Goal: Task Accomplishment & Management: Use online tool/utility

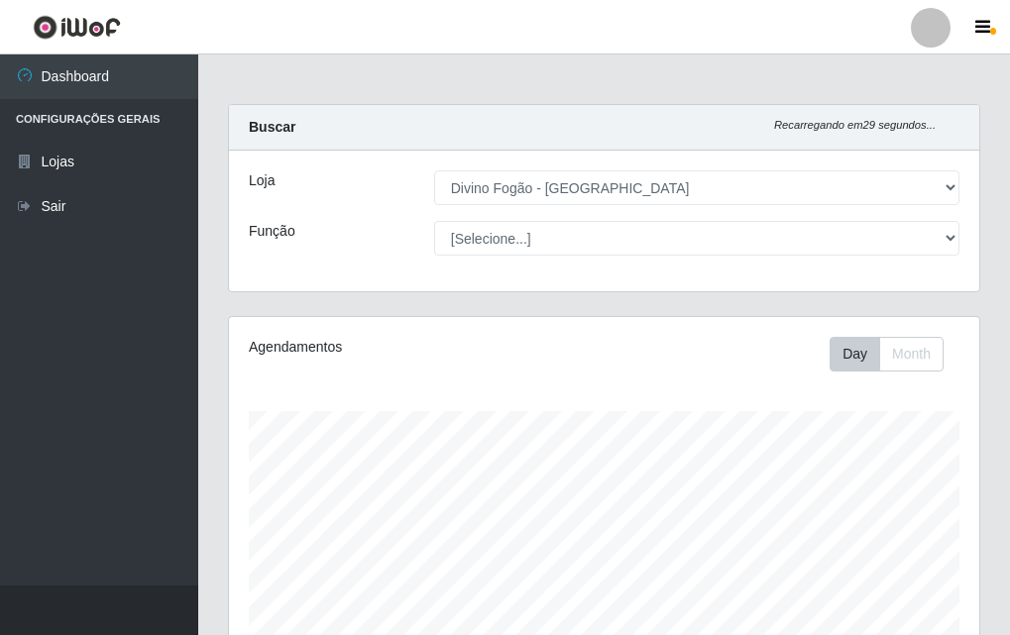
select select "499"
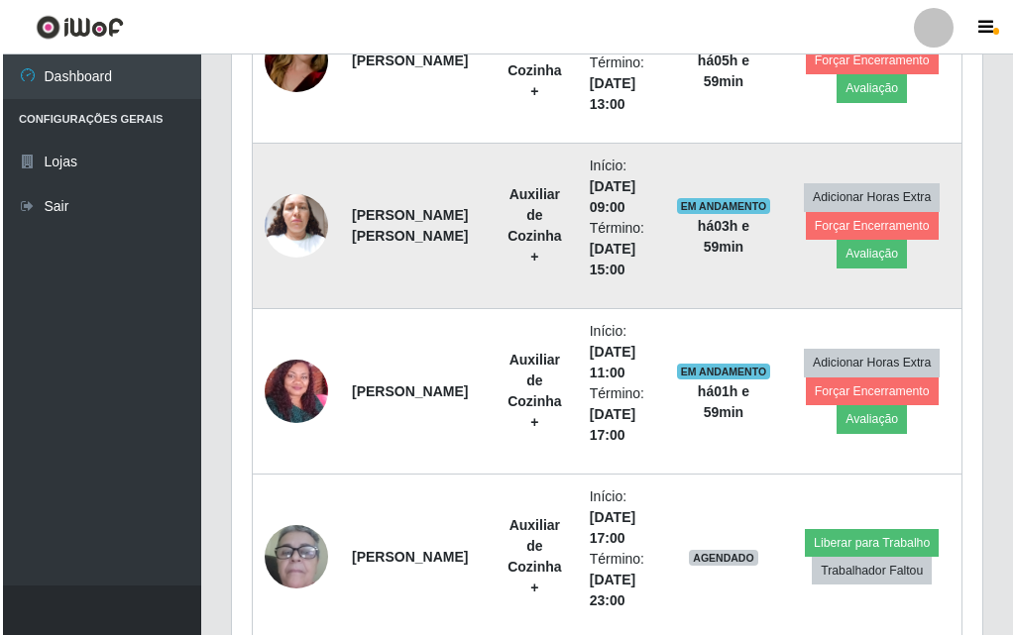
scroll to position [693, 0]
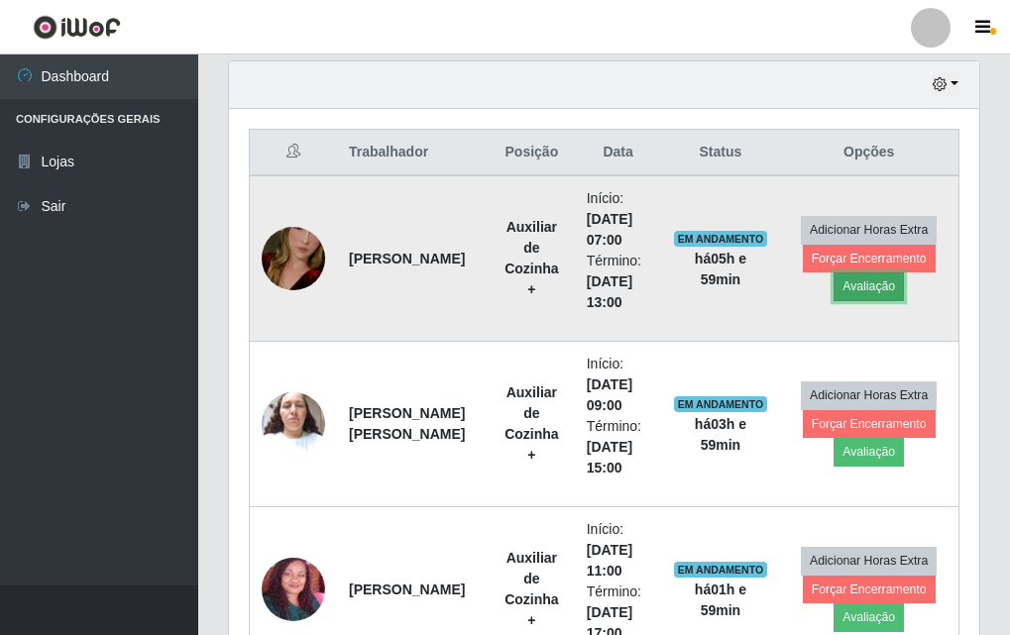
click at [849, 281] on button "Avaliação" at bounding box center [869, 287] width 70 height 28
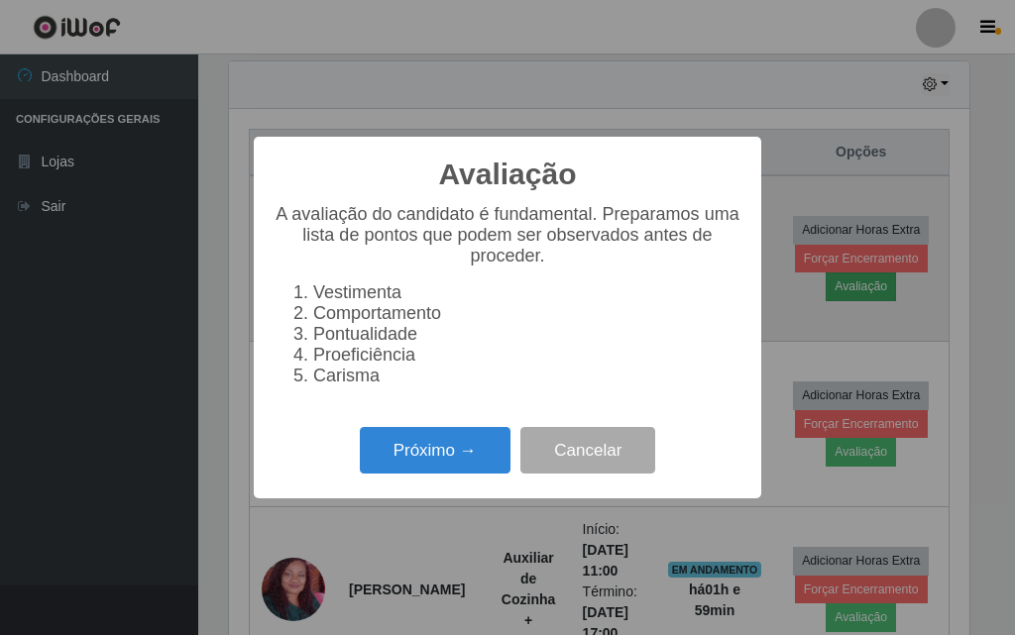
scroll to position [411, 740]
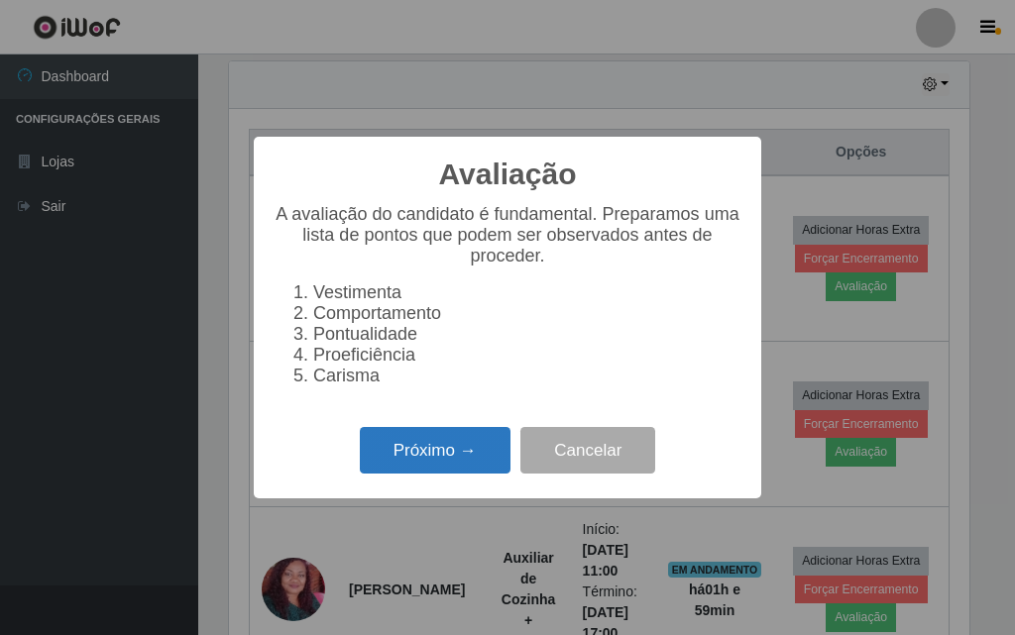
click at [476, 463] on button "Próximo →" at bounding box center [435, 450] width 151 height 47
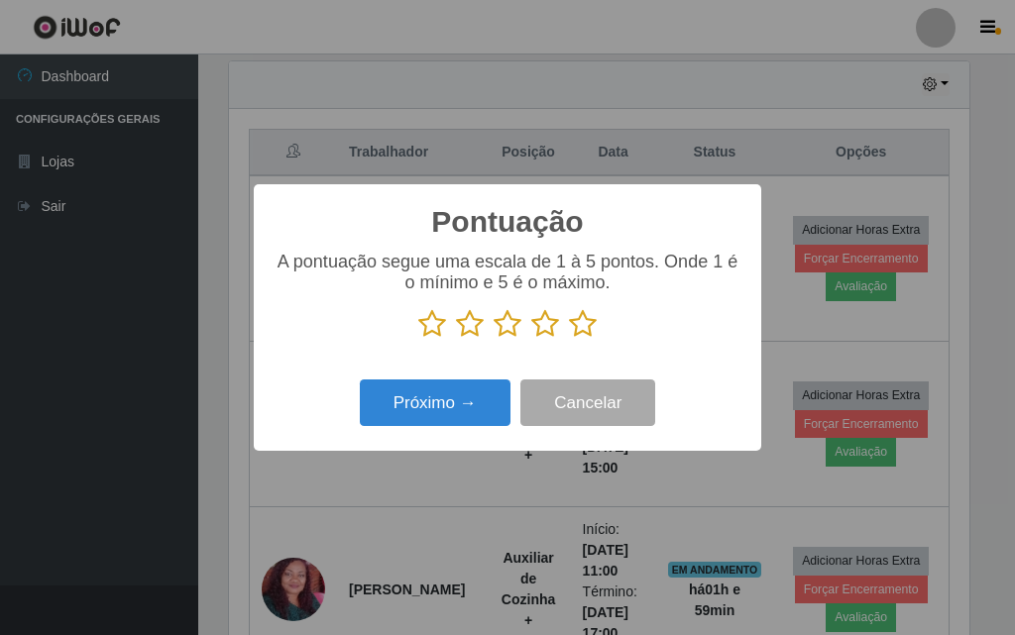
scroll to position [990758, 990428]
click at [581, 330] on icon at bounding box center [583, 324] width 28 height 30
click at [569, 339] on input "radio" at bounding box center [569, 339] width 0 height 0
click at [513, 404] on div "Próximo → Cancelar" at bounding box center [508, 403] width 468 height 56
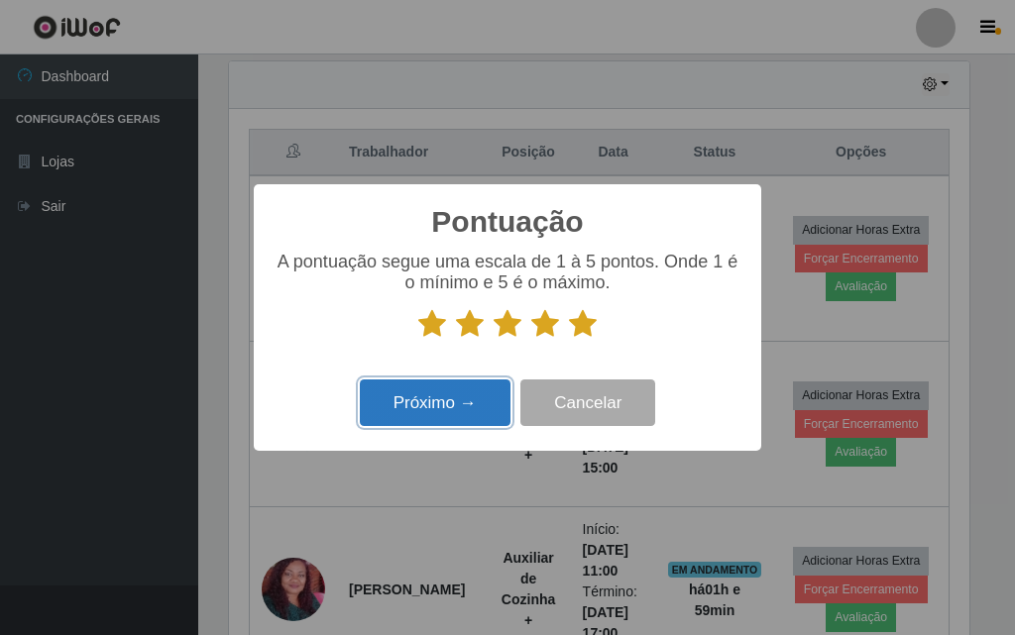
click at [469, 410] on button "Próximo →" at bounding box center [435, 403] width 151 height 47
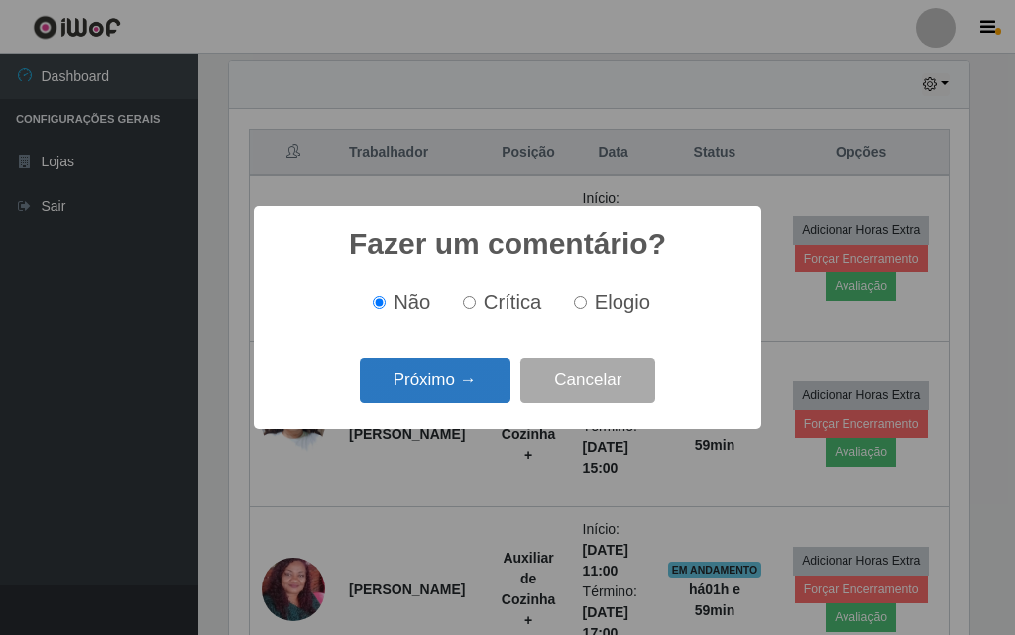
click at [470, 397] on button "Próximo →" at bounding box center [435, 381] width 151 height 47
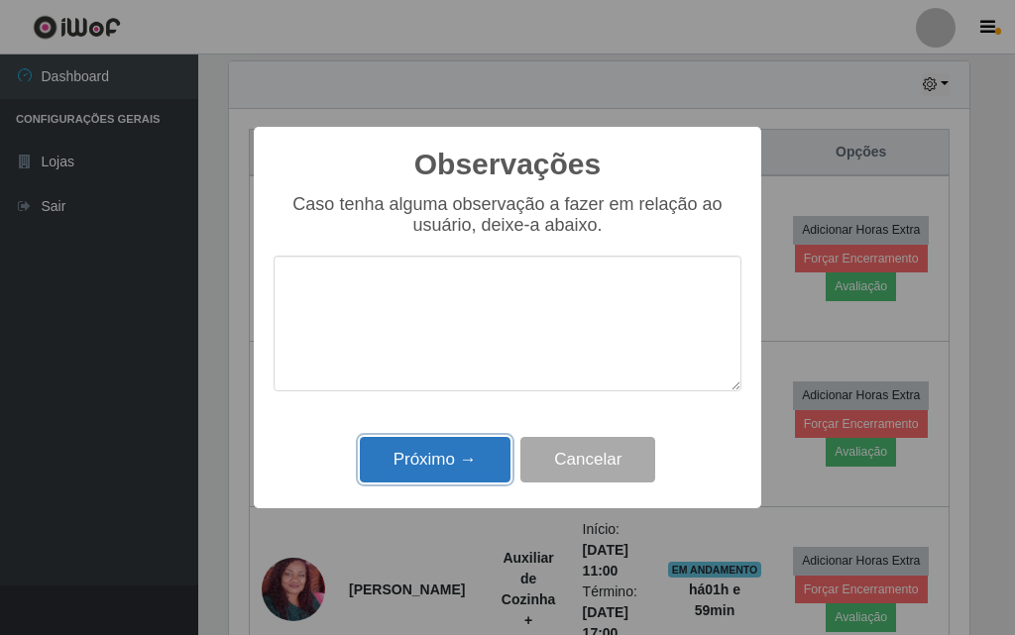
click at [467, 461] on button "Próximo →" at bounding box center [435, 460] width 151 height 47
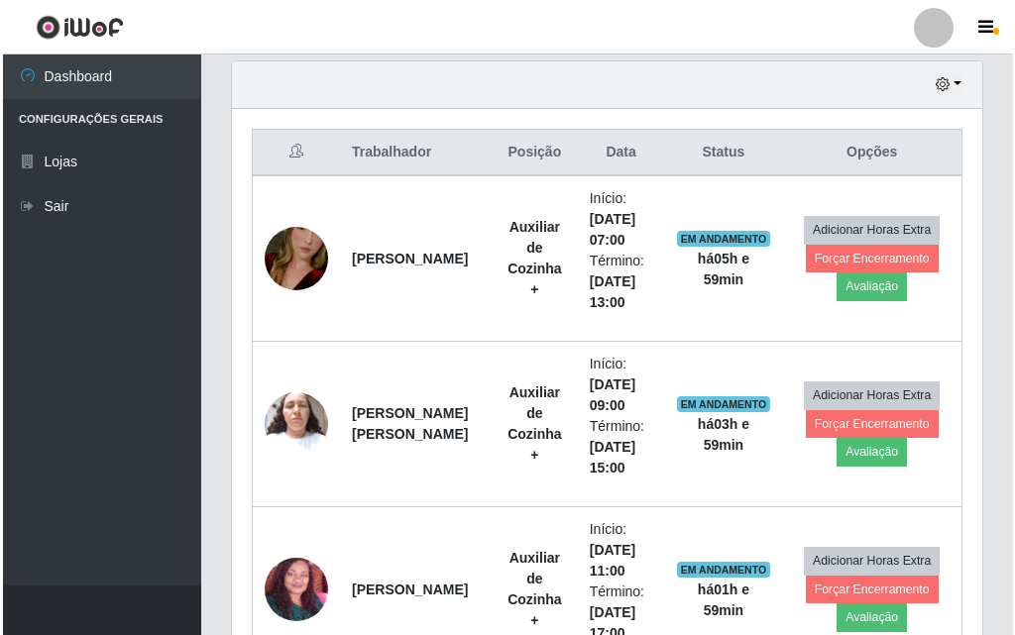
scroll to position [411, 750]
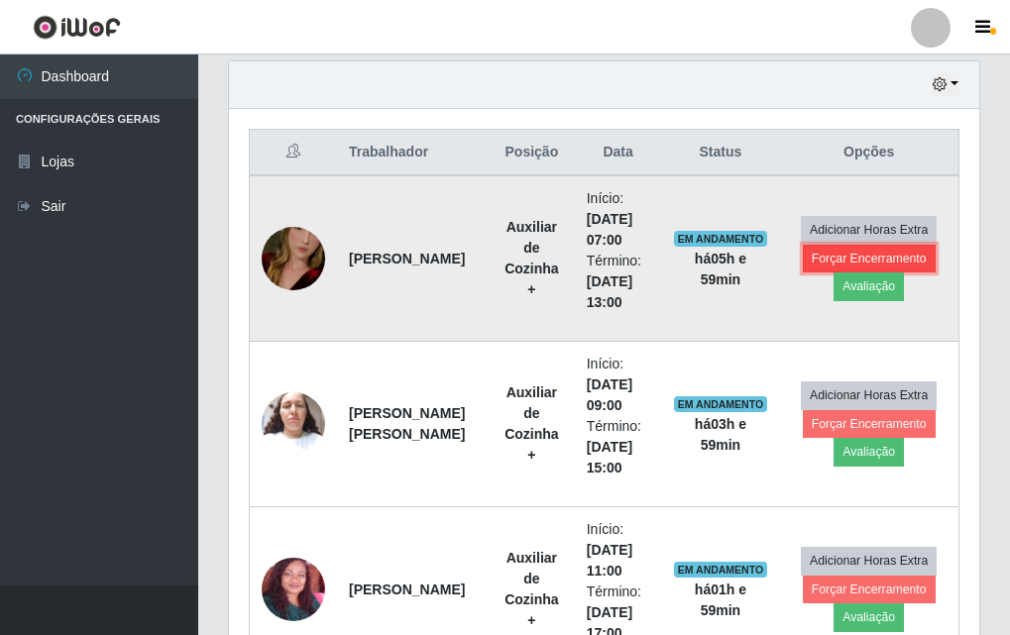
click at [916, 251] on button "Forçar Encerramento" at bounding box center [869, 259] width 133 height 28
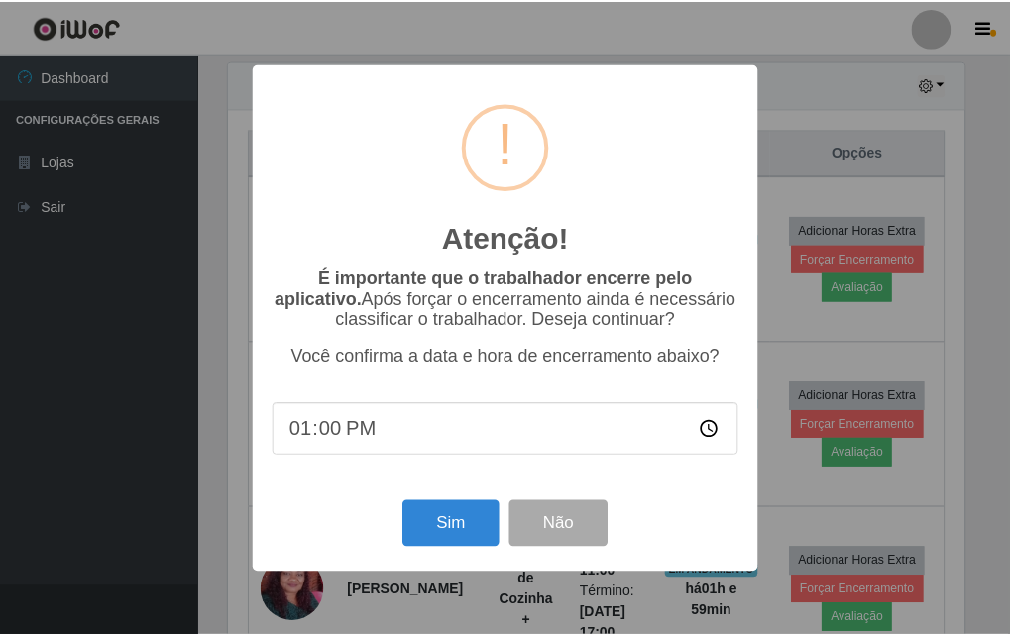
scroll to position [411, 740]
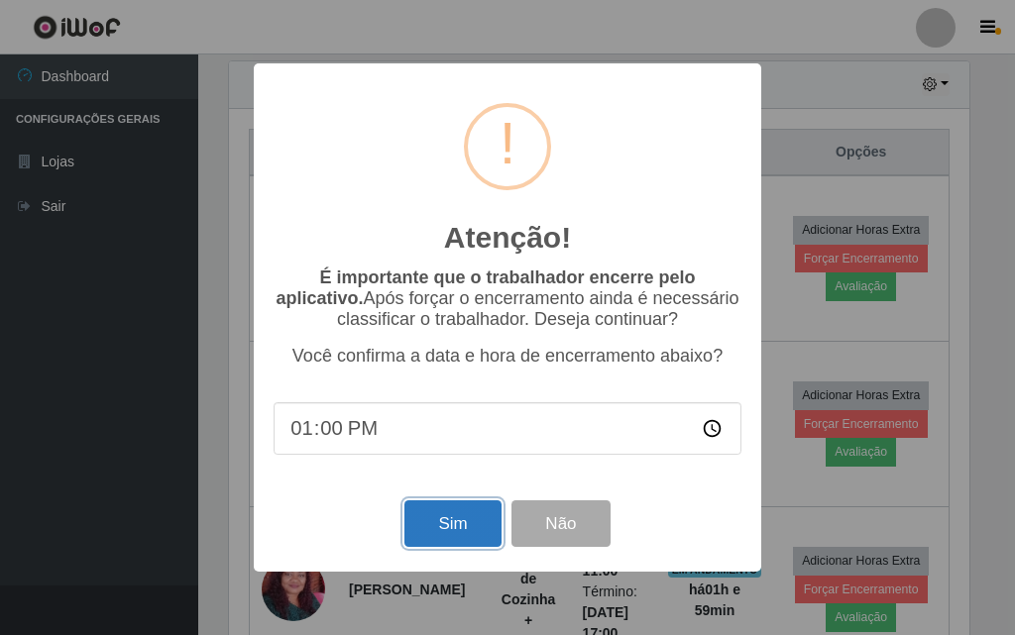
click at [458, 516] on button "Sim" at bounding box center [452, 524] width 96 height 47
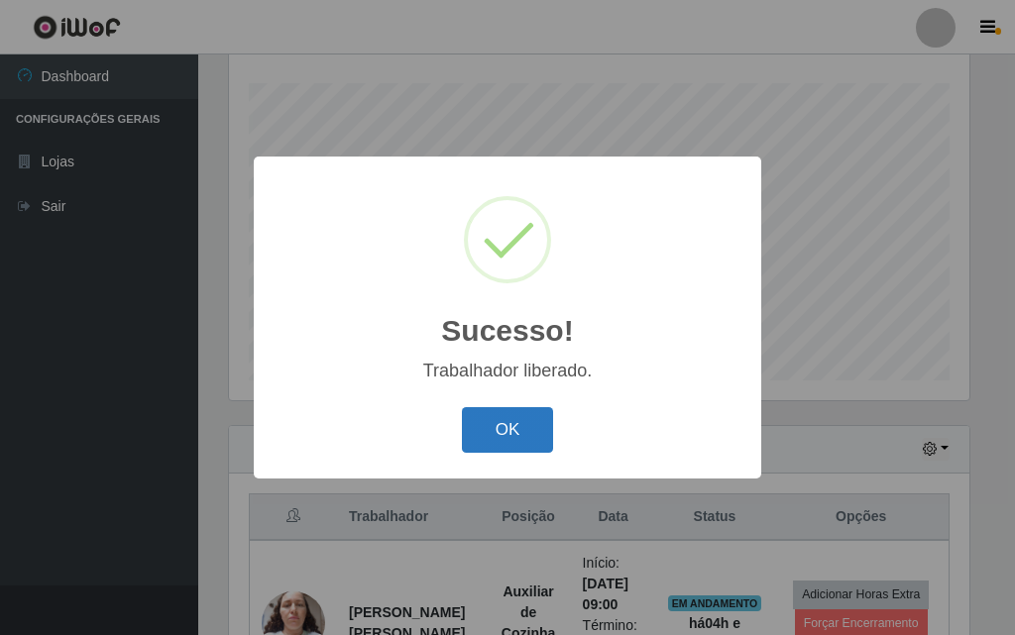
click at [494, 424] on button "OK" at bounding box center [508, 430] width 92 height 47
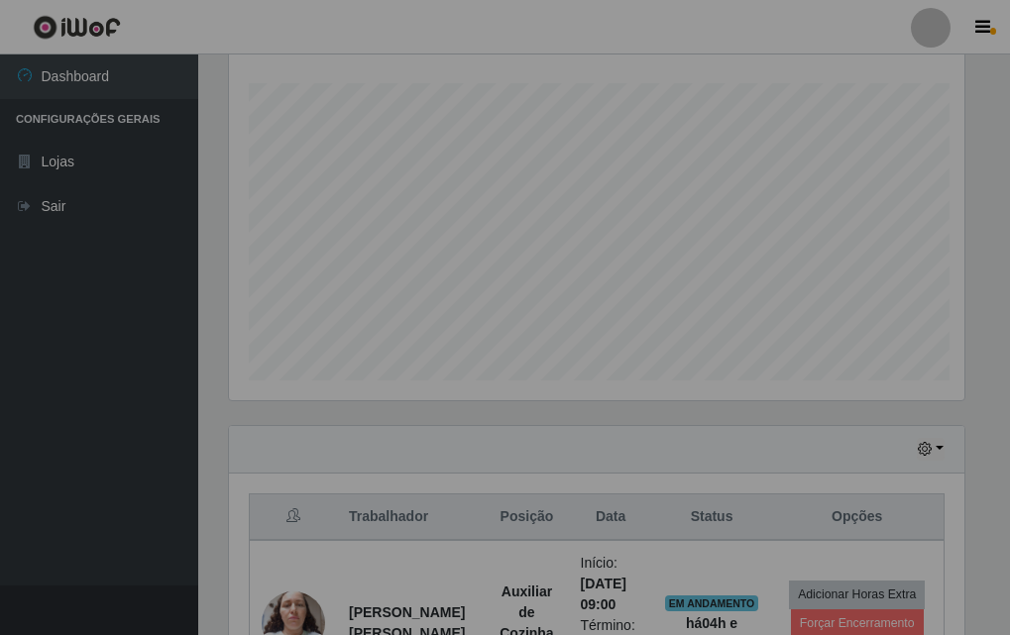
scroll to position [411, 750]
